Goal: Task Accomplishment & Management: Manage account settings

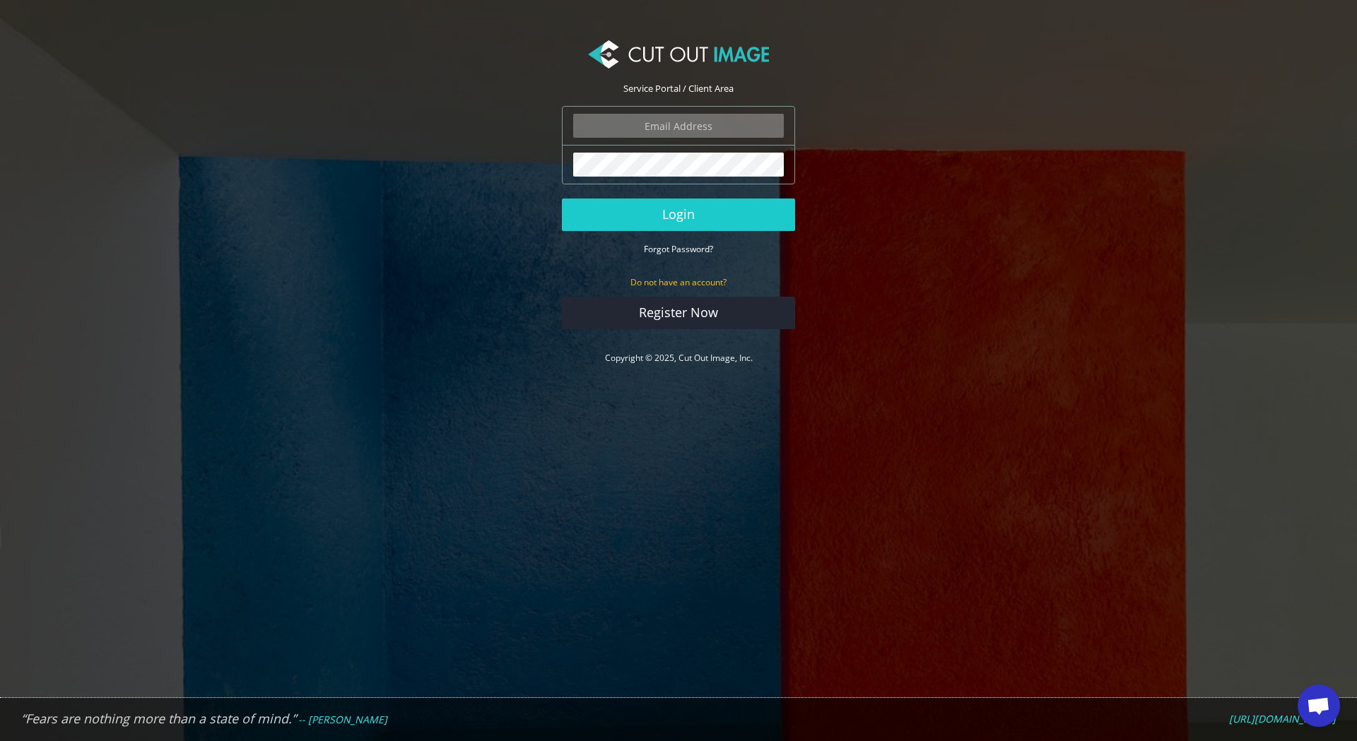
scroll to position [1450, 0]
type input "[EMAIL_ADDRESS][DOMAIN_NAME]"
drag, startPoint x: 698, startPoint y: 213, endPoint x: 748, endPoint y: 233, distance: 53.6
click at [699, 211] on button "Login" at bounding box center [678, 215] width 233 height 33
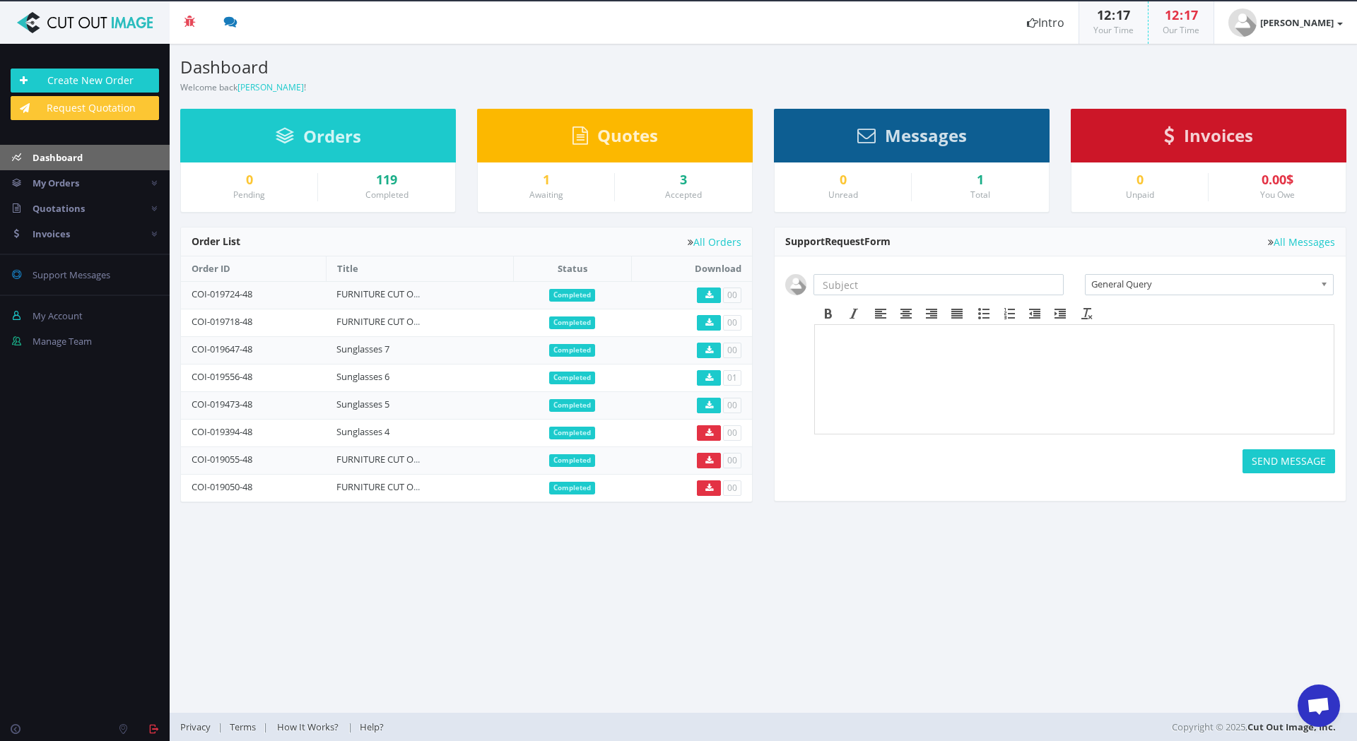
scroll to position [1450, 0]
click at [64, 207] on span "Quotations" at bounding box center [59, 208] width 52 height 13
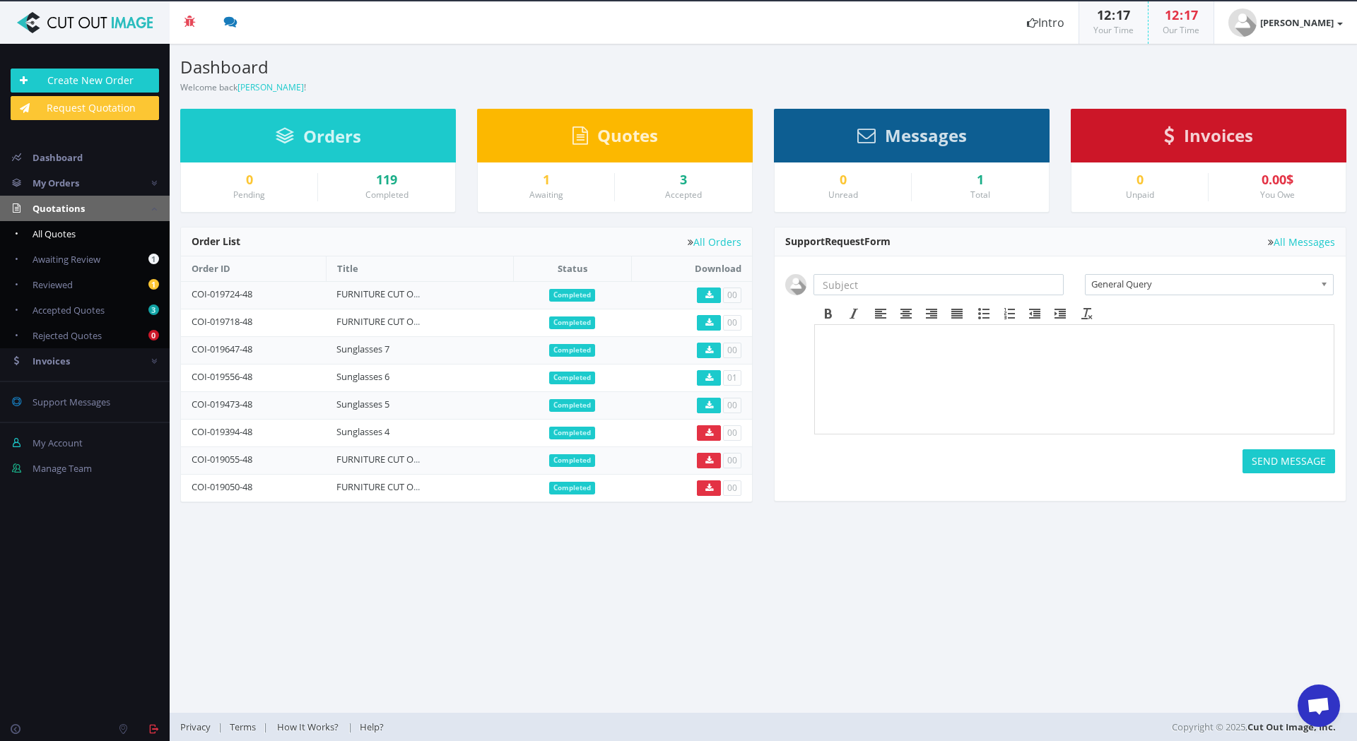
click at [58, 236] on span "All Quotes" at bounding box center [54, 234] width 43 height 13
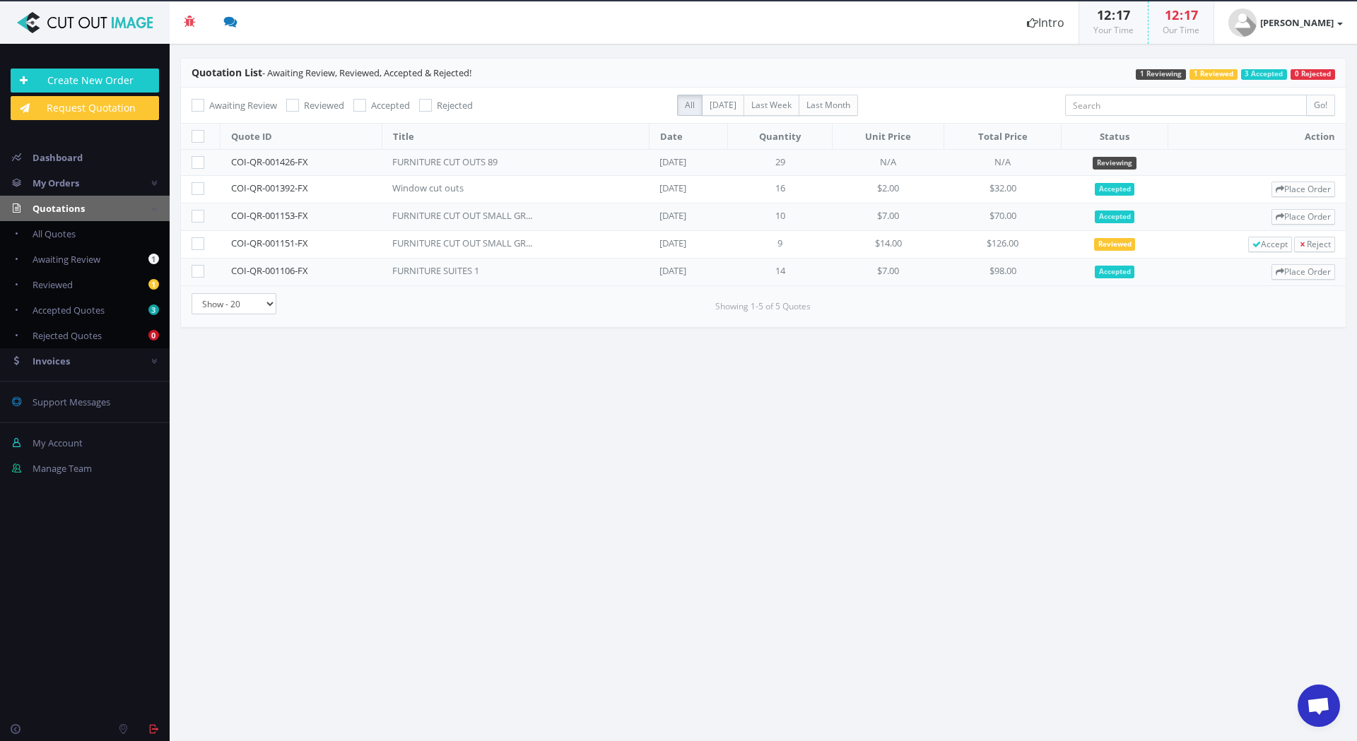
scroll to position [1450, 0]
click at [1308, 696] on span "Open chat" at bounding box center [1319, 706] width 42 height 42
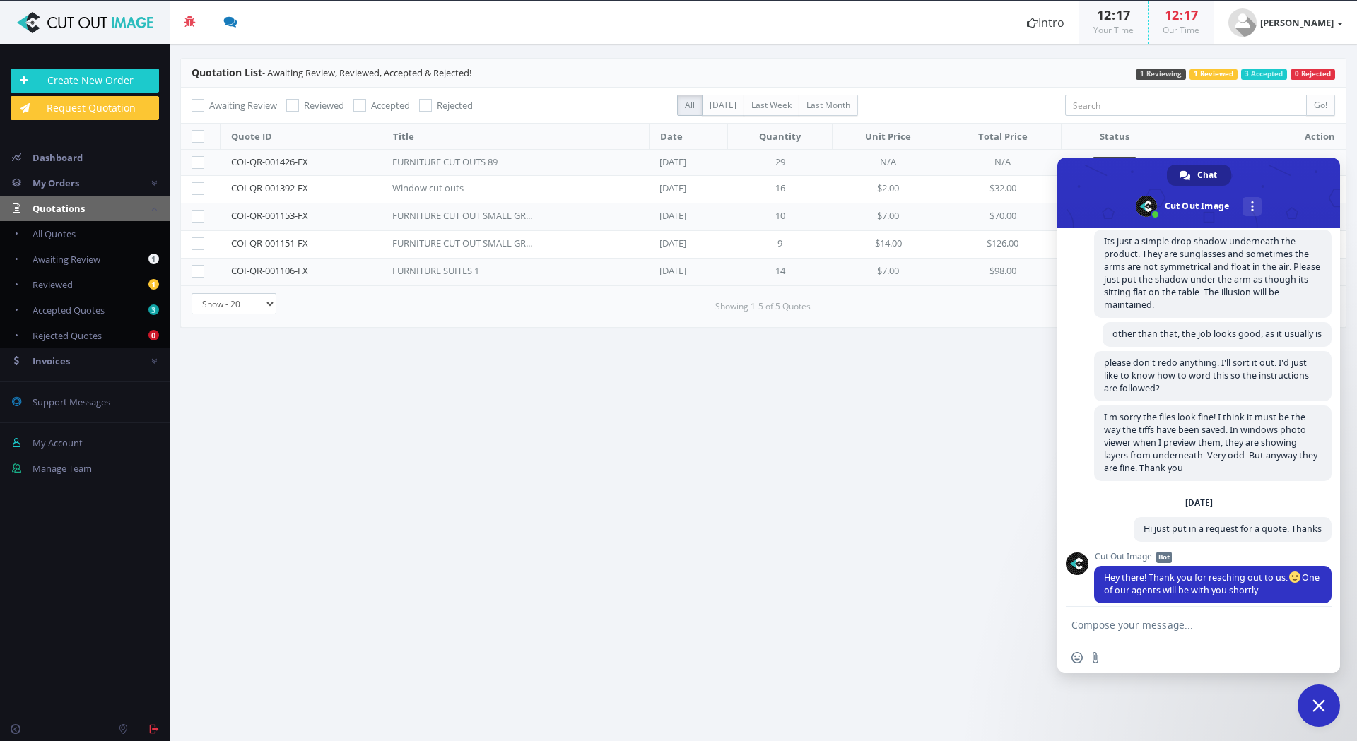
click at [1312, 703] on span "Close chat" at bounding box center [1318, 706] width 13 height 13
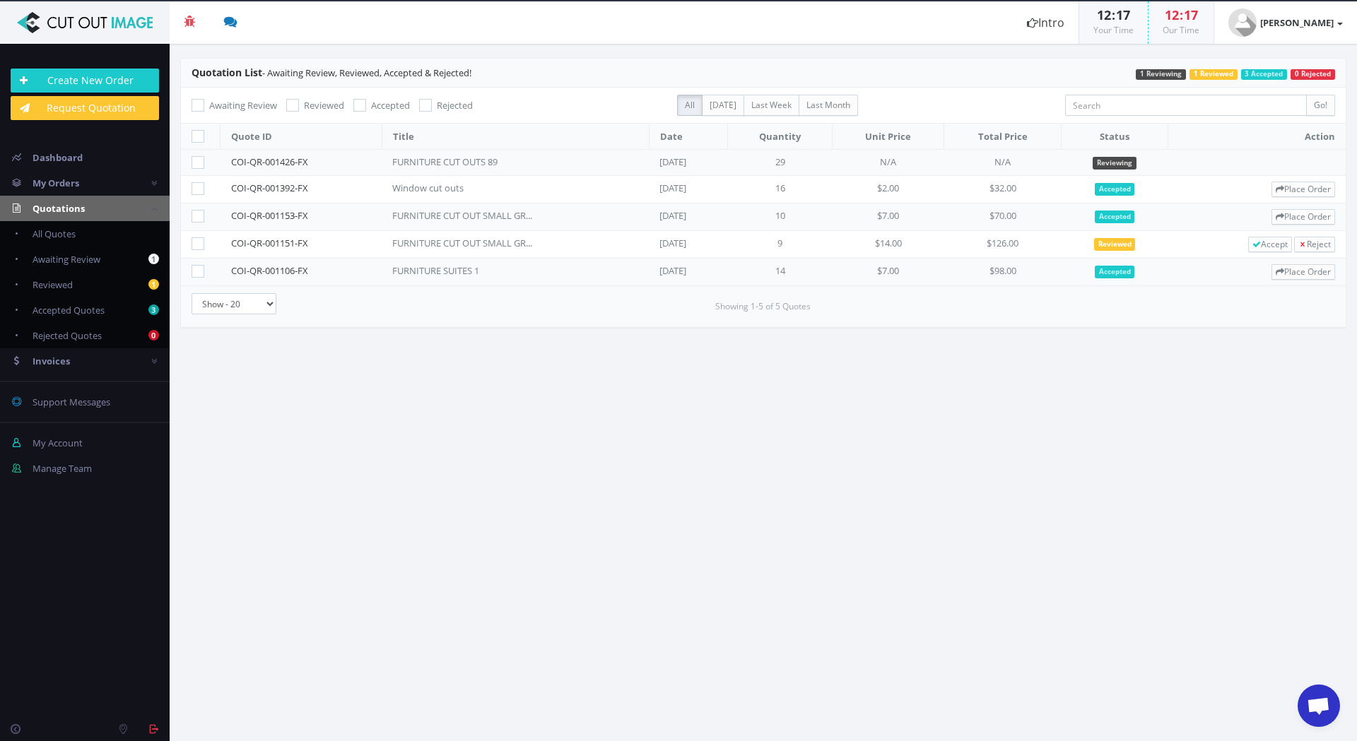
click at [1007, 476] on section "Quotation List - Awaiting Review, Reviewed, Accepted & Rejected! 0 Rejected 3 A…" at bounding box center [763, 393] width 1187 height 698
